Goal: Task Accomplishment & Management: Manage account settings

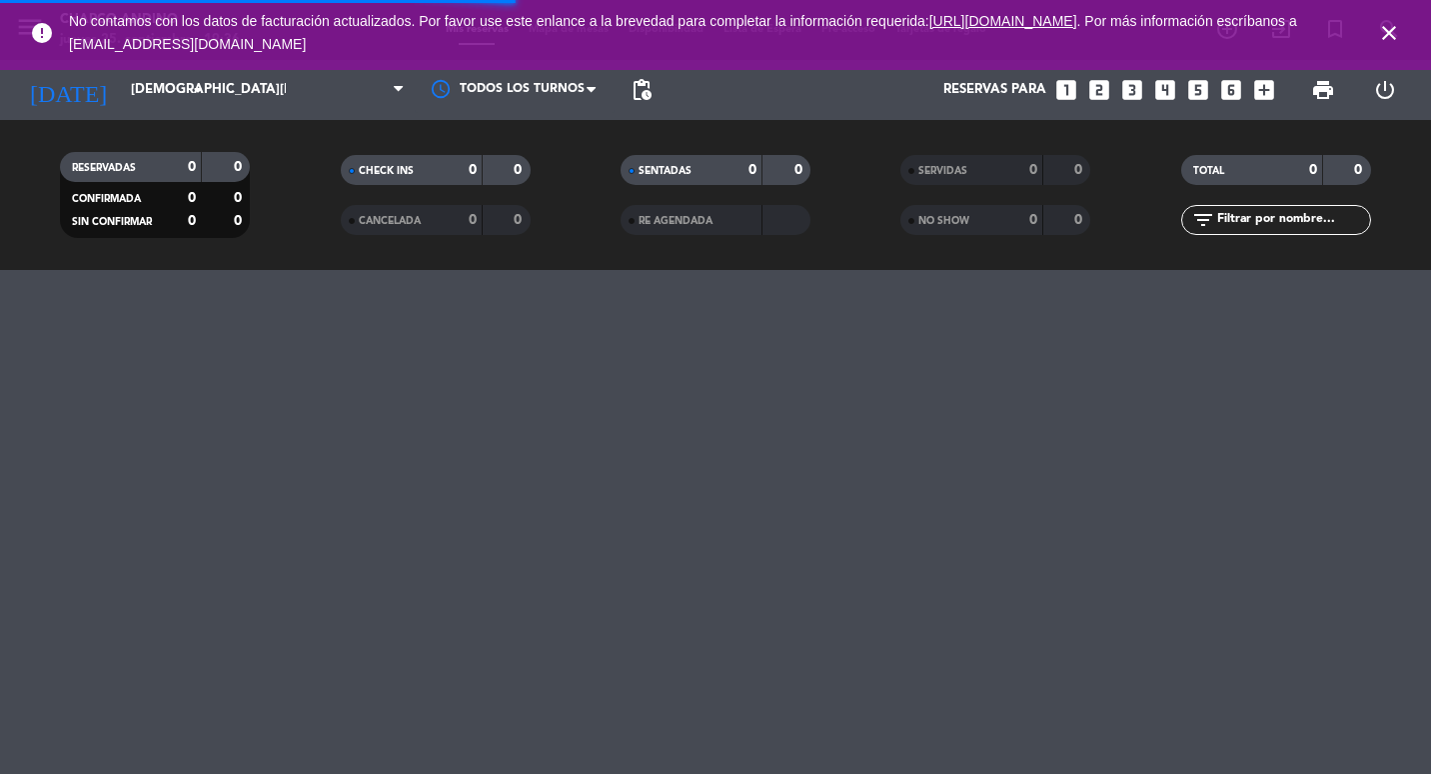
click at [1388, 30] on icon "close" at bounding box center [1389, 33] width 24 height 24
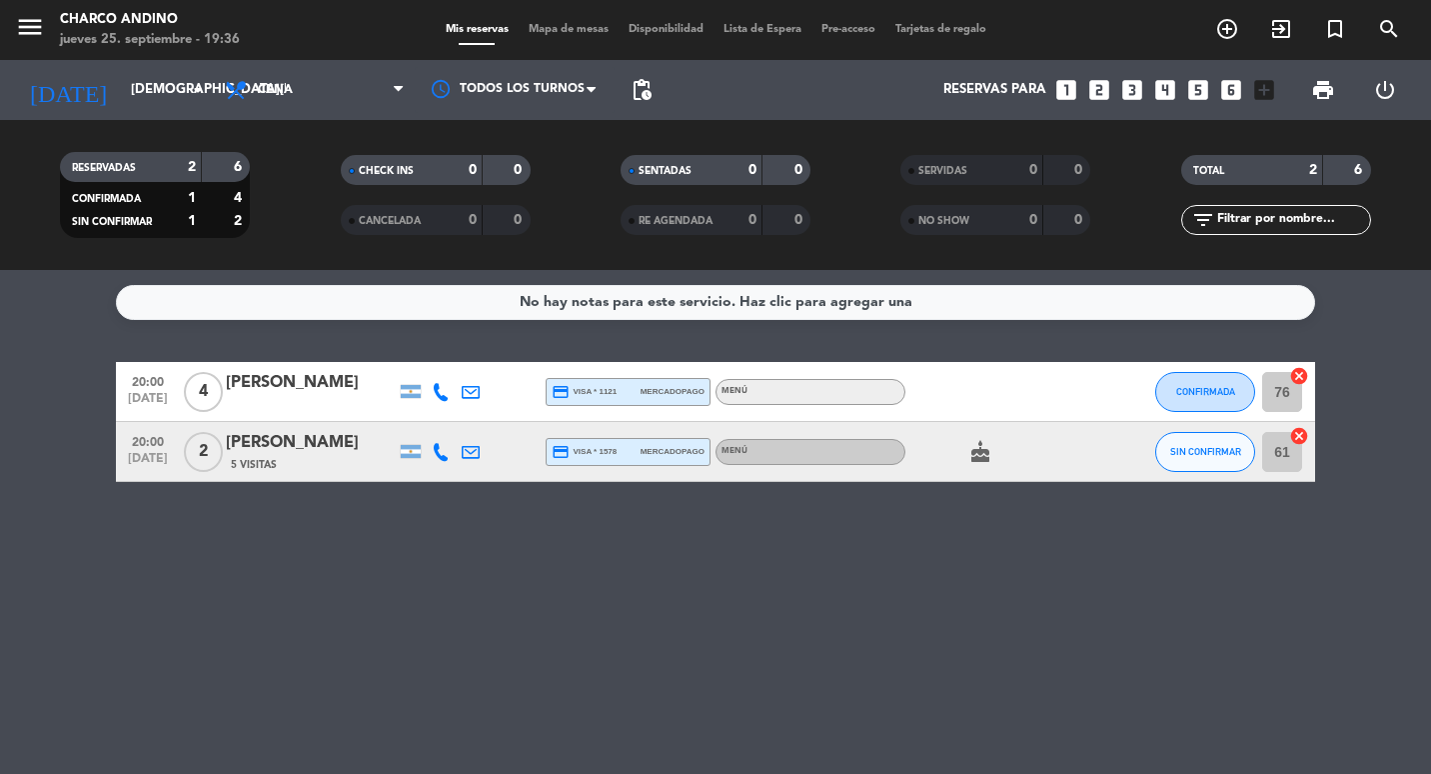
click at [654, 93] on span "pending_actions" at bounding box center [642, 90] width 40 height 40
click at [652, 90] on span "pending_actions" at bounding box center [642, 90] width 24 height 24
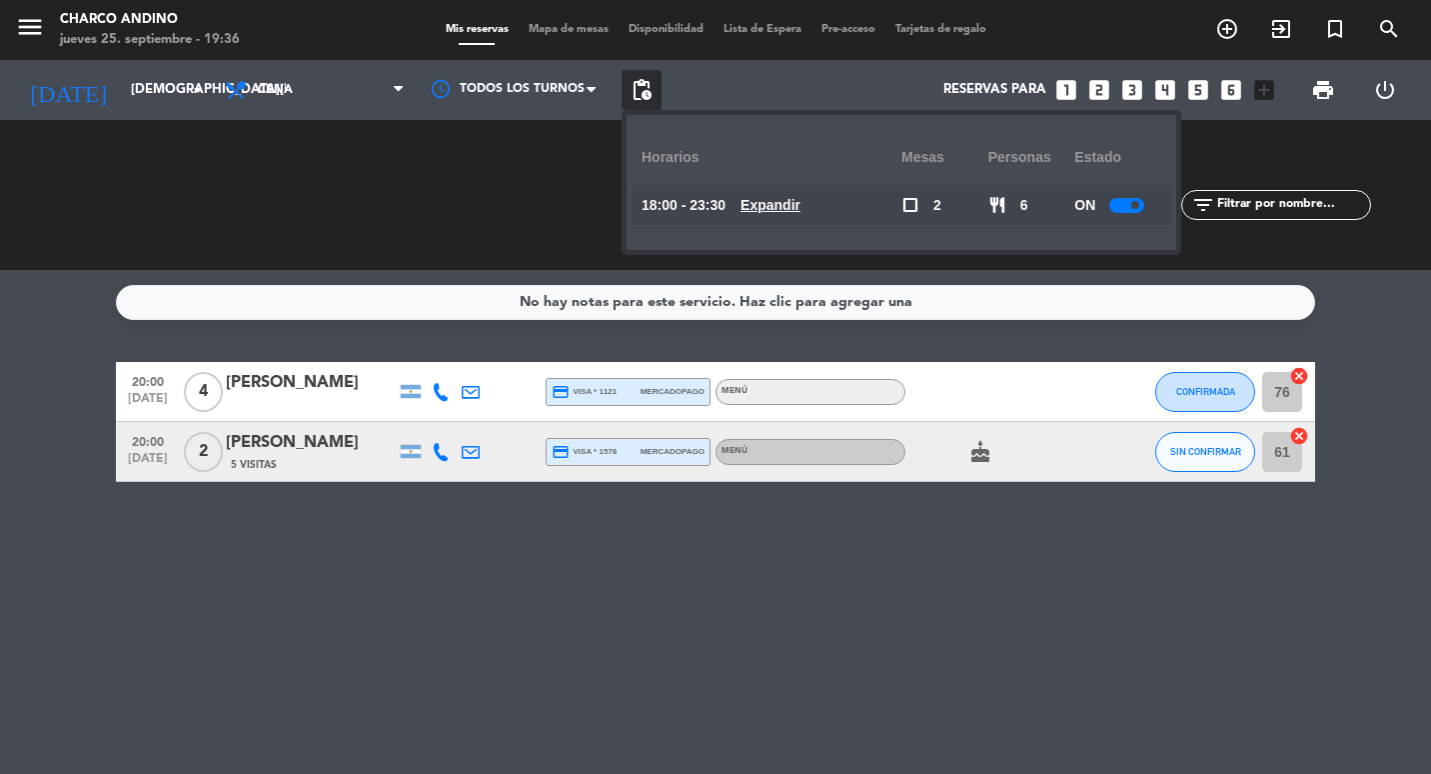
click at [1127, 210] on div at bounding box center [1127, 205] width 35 height 15
click at [655, 73] on span "pending_actions" at bounding box center [642, 90] width 40 height 40
click at [654, 79] on span "pending_actions" at bounding box center [642, 90] width 40 height 40
click at [650, 80] on span "pending_actions" at bounding box center [642, 90] width 24 height 24
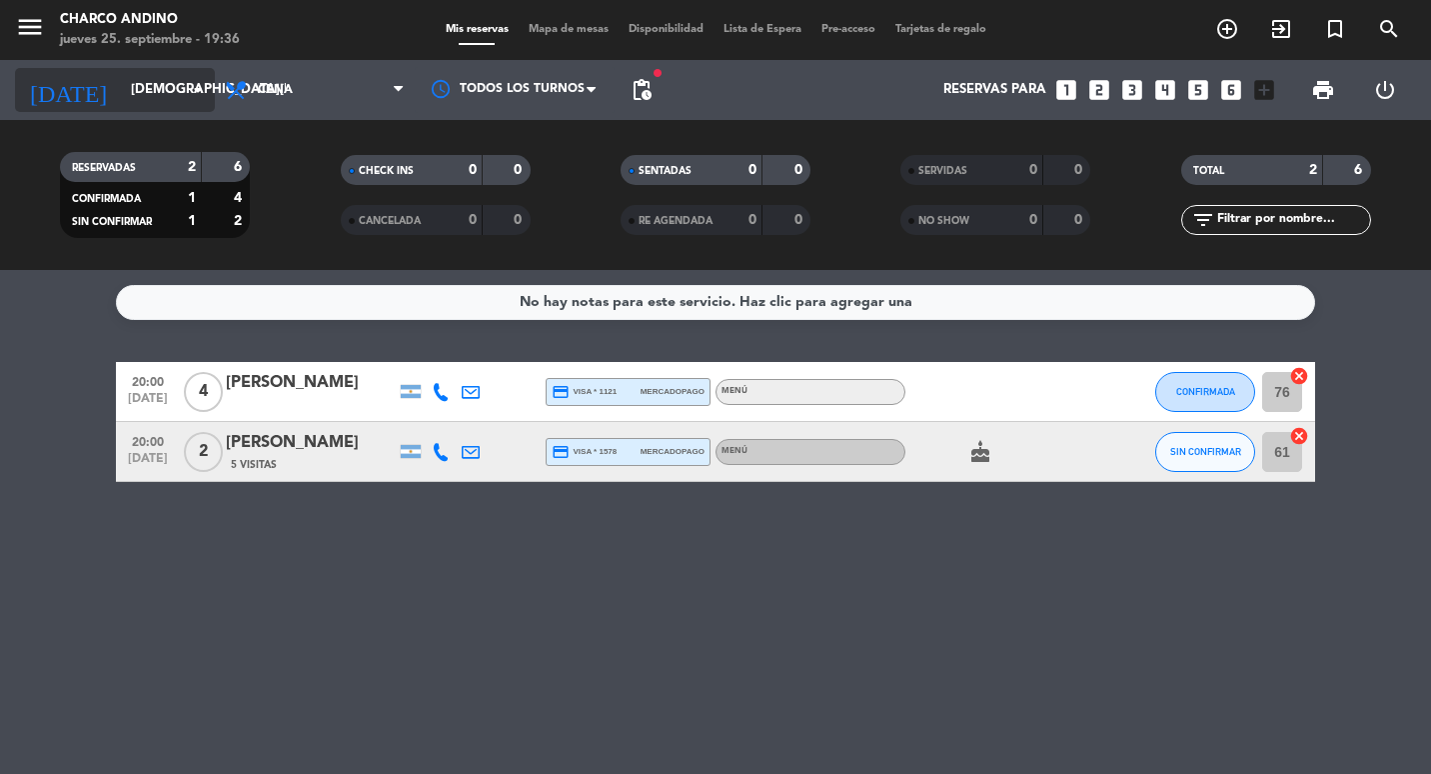
click at [176, 92] on input "[DEMOGRAPHIC_DATA][DATE]" at bounding box center [208, 90] width 175 height 36
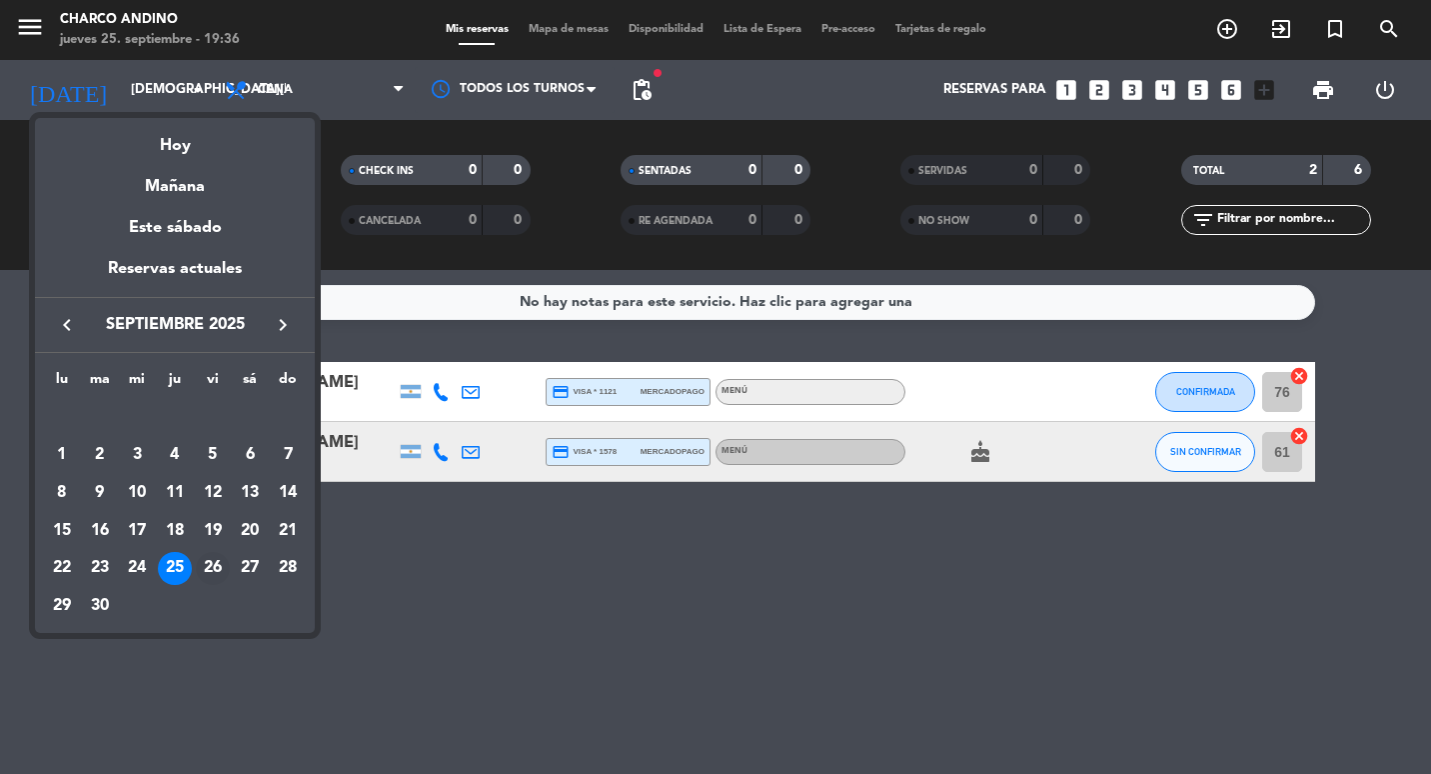
click at [224, 566] on div "26" at bounding box center [213, 569] width 34 height 34
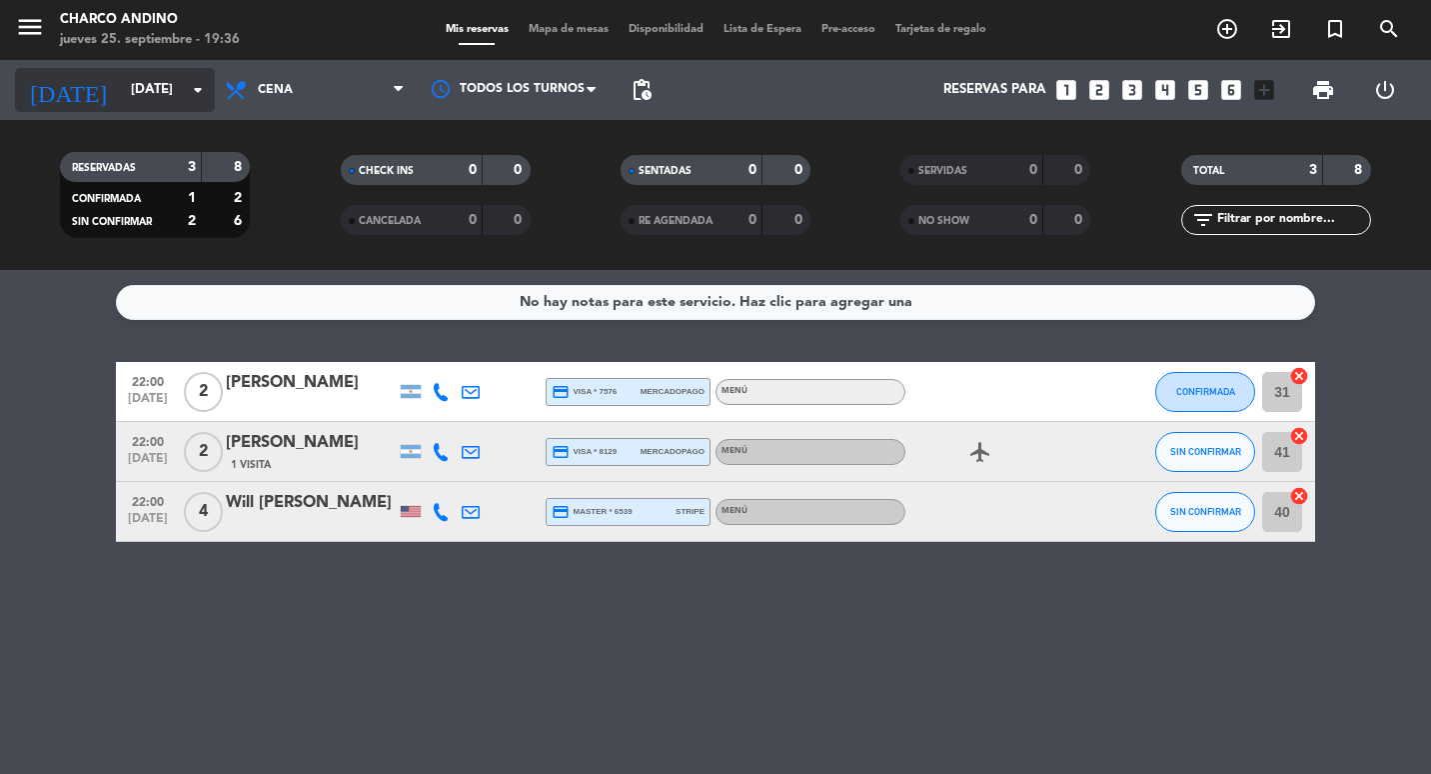
click at [195, 68] on div "[DATE] [DATE] arrow_drop_down" at bounding box center [115, 90] width 200 height 44
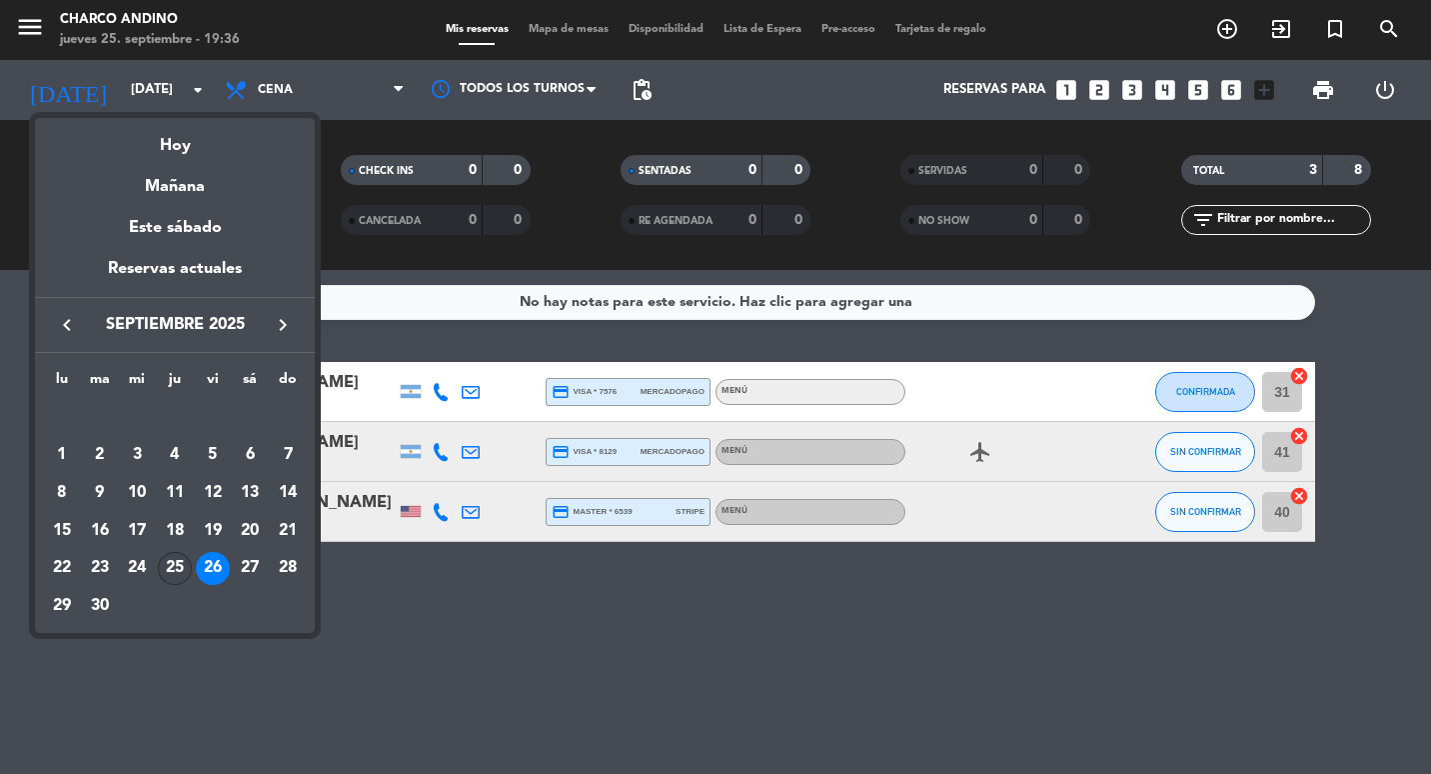
click at [178, 568] on div "25" at bounding box center [175, 569] width 34 height 34
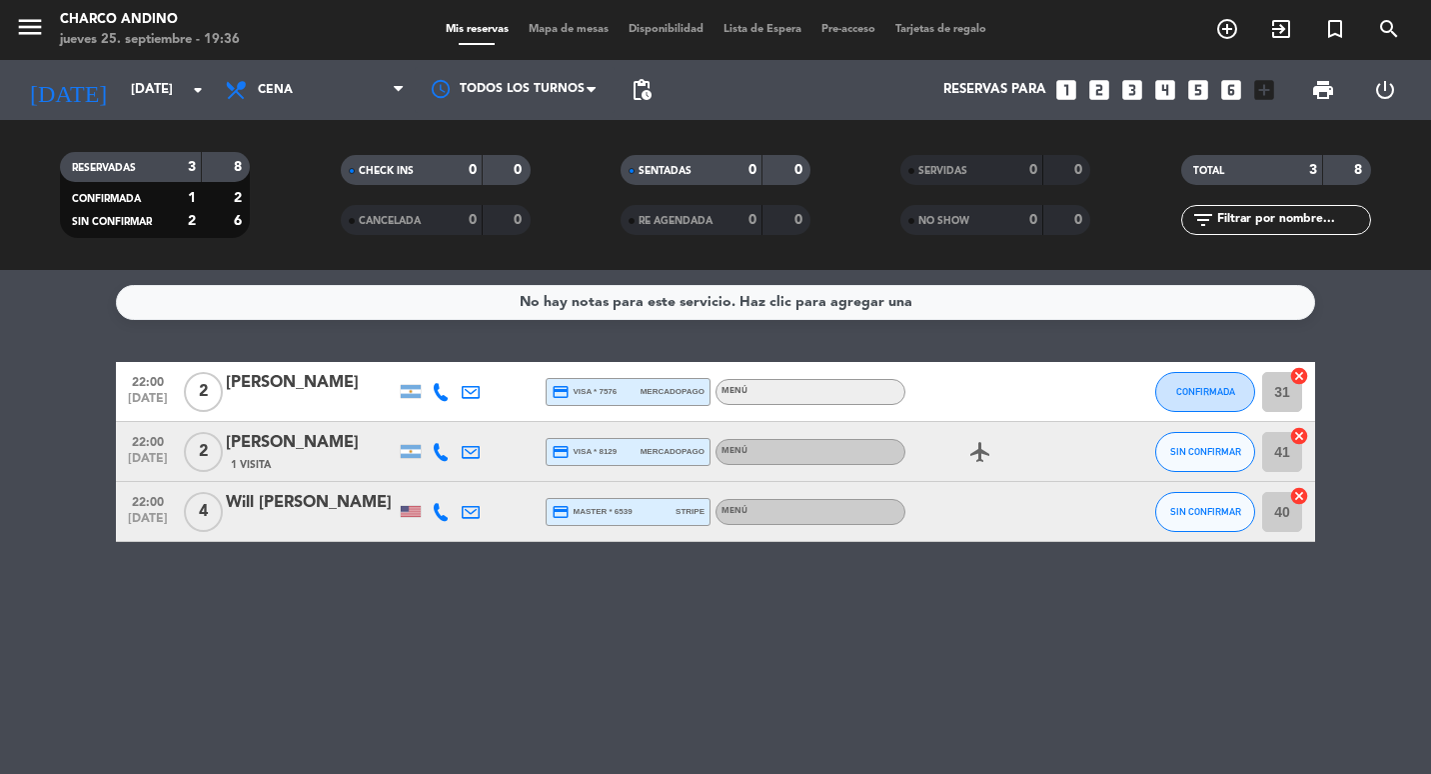
type input "[DEMOGRAPHIC_DATA][DATE]"
